Goal: Information Seeking & Learning: Learn about a topic

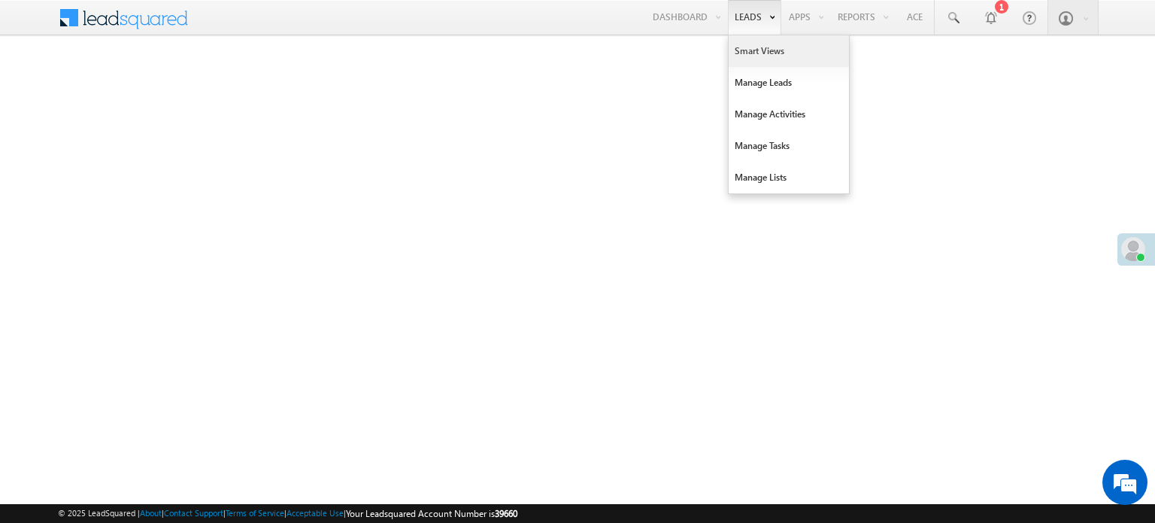
click at [746, 48] on link "Smart Views" at bounding box center [789, 51] width 120 height 32
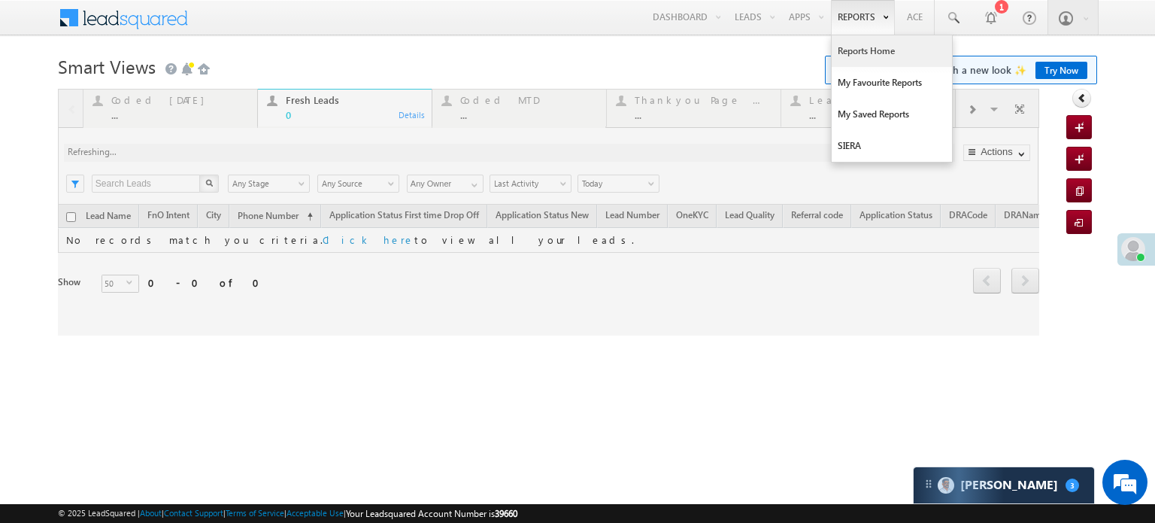
click at [850, 44] on link "Reports Home" at bounding box center [892, 51] width 120 height 32
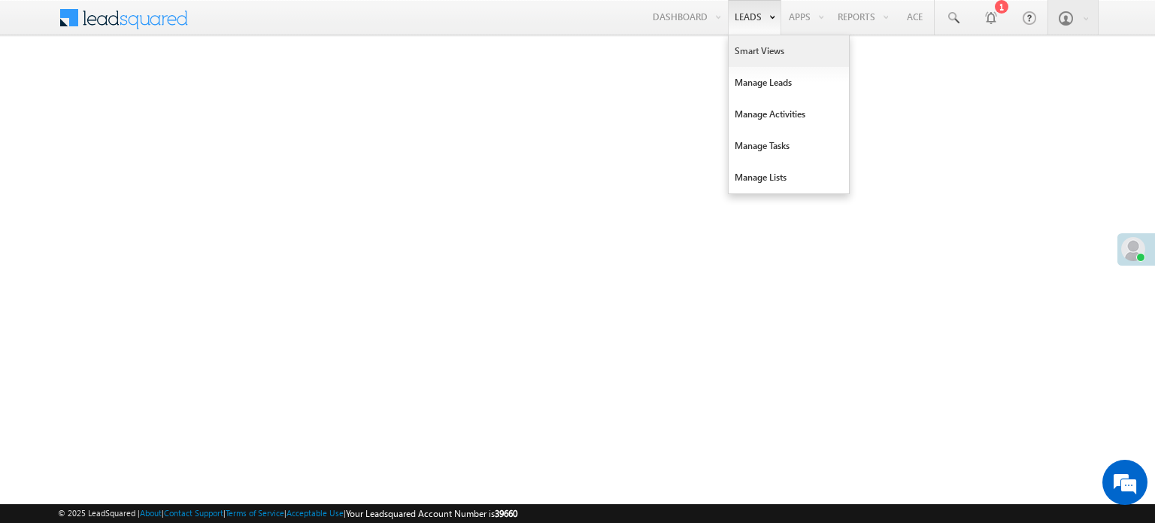
click at [740, 53] on link "Smart Views" at bounding box center [789, 51] width 120 height 32
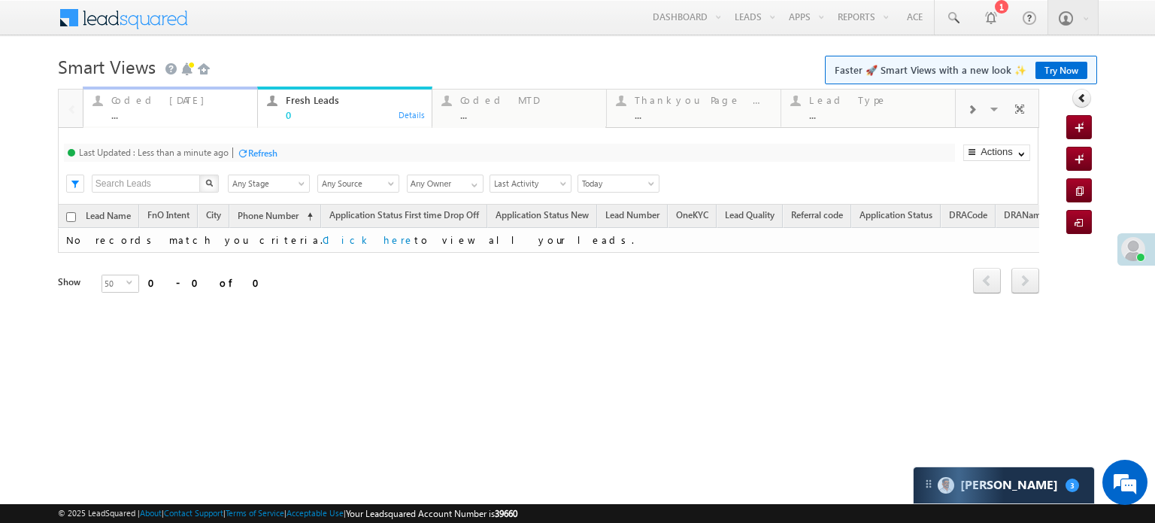
click at [199, 109] on div "..." at bounding box center [179, 114] width 137 height 11
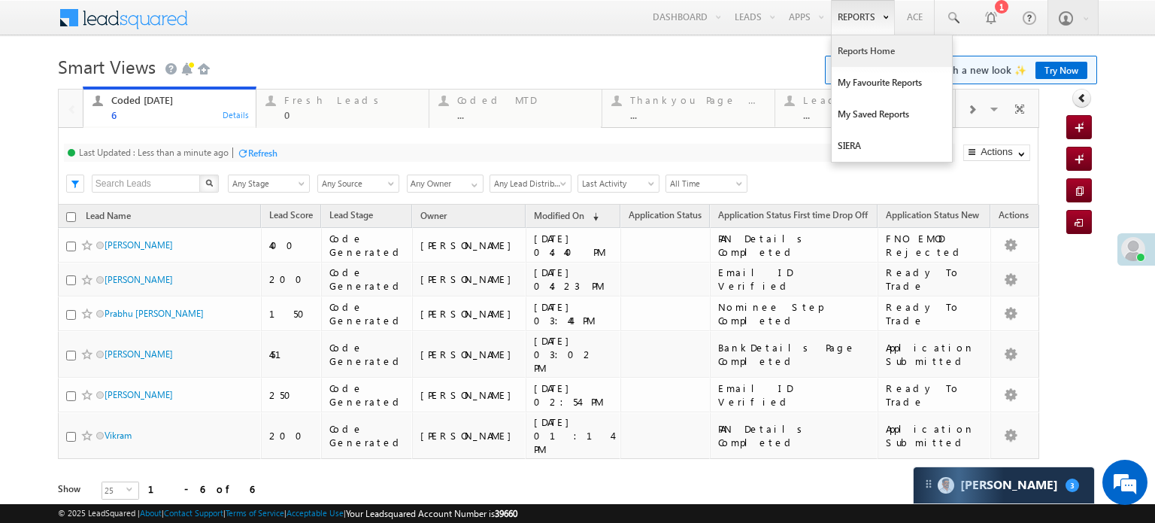
click at [843, 46] on link "Reports Home" at bounding box center [892, 51] width 120 height 32
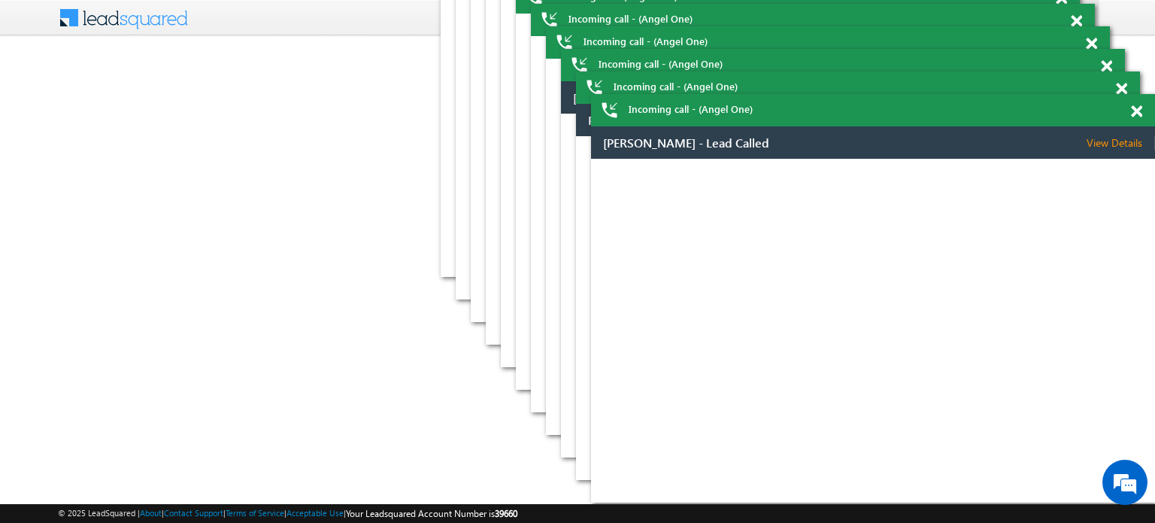
click at [1136, 109] on span at bounding box center [1136, 111] width 11 height 13
click at [1137, 114] on span at bounding box center [1136, 111] width 11 height 13
